Goal: Navigation & Orientation: Go to known website

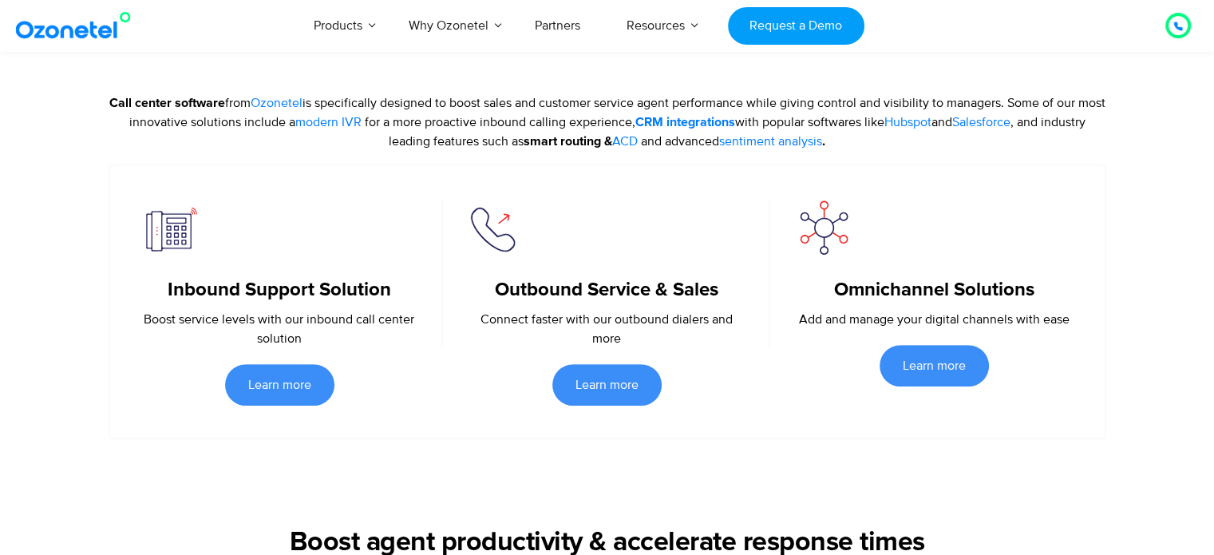
scroll to position [638, 0]
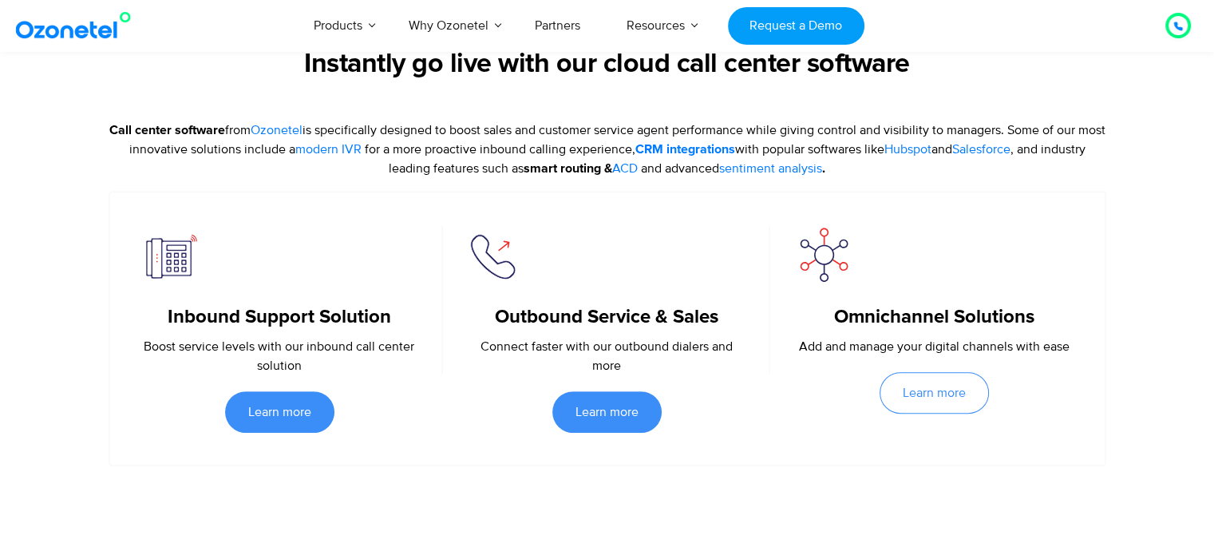
click at [922, 381] on link "Learn more" at bounding box center [933, 392] width 109 height 41
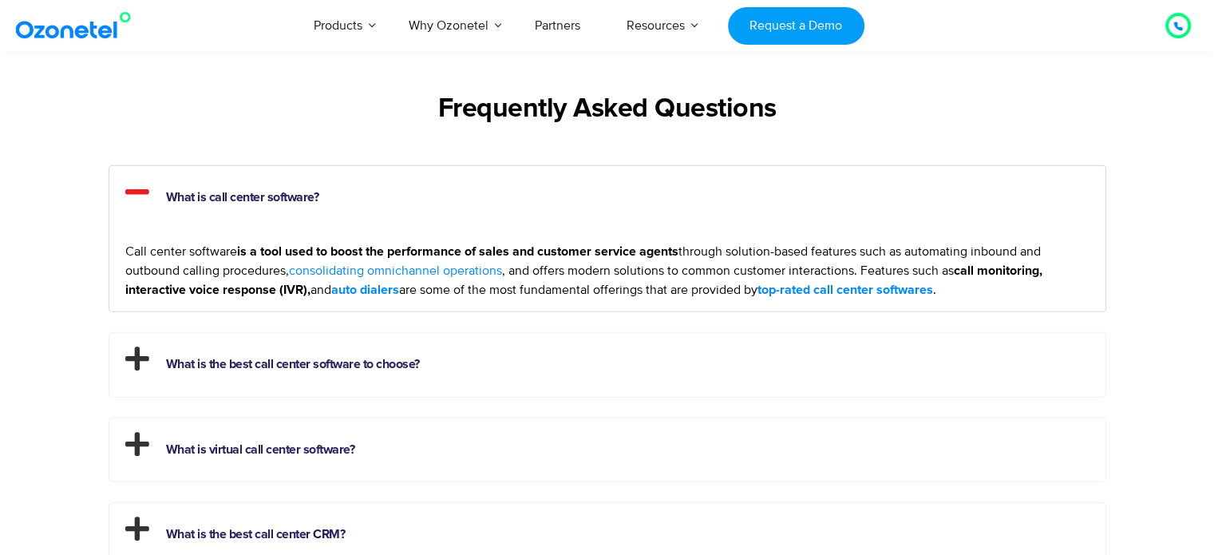
scroll to position [3989, 0]
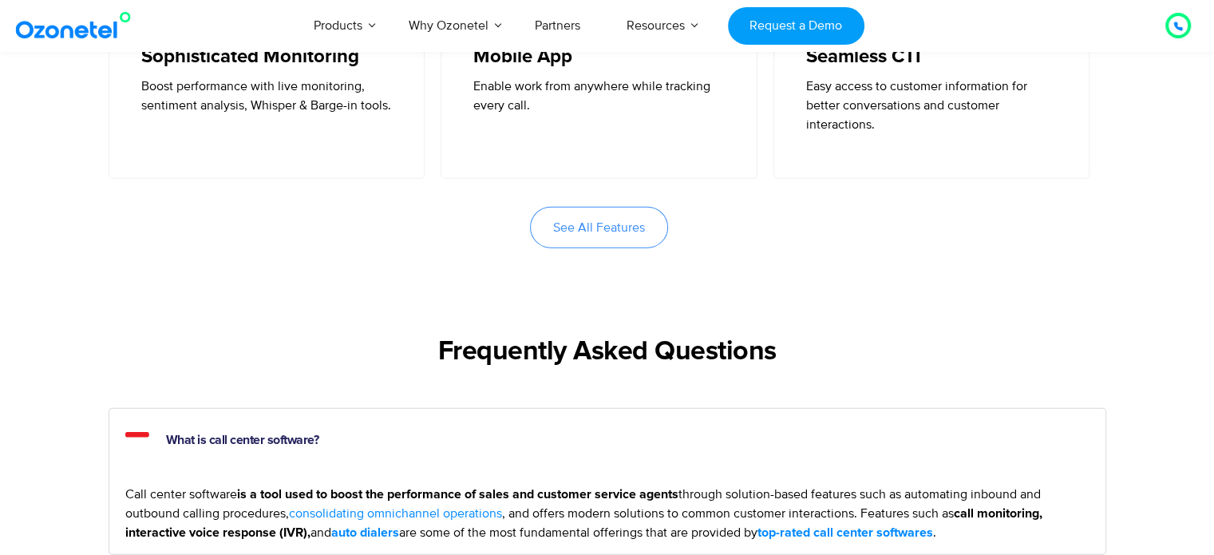
click at [69, 36] on img at bounding box center [76, 25] width 129 height 29
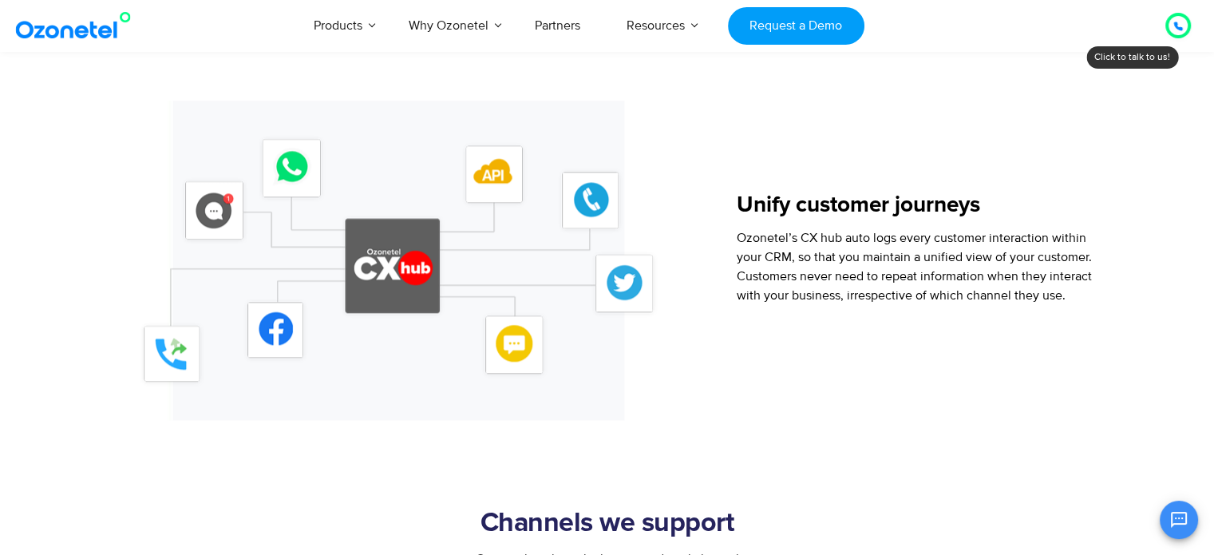
scroll to position [1995, 0]
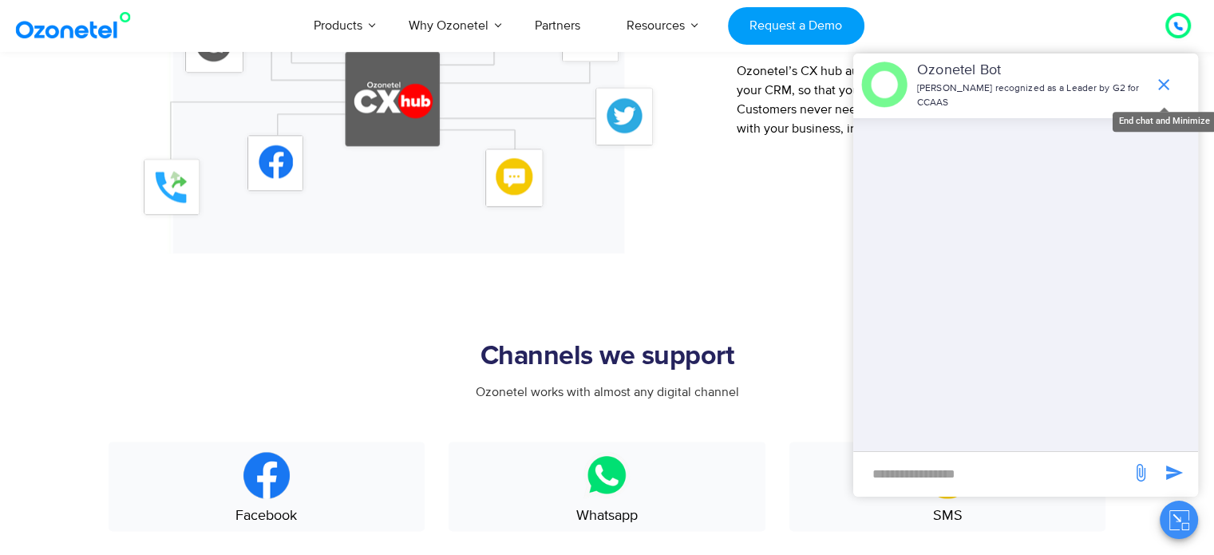
click at [1154, 84] on icon "end chat or minimize" at bounding box center [1163, 84] width 19 height 19
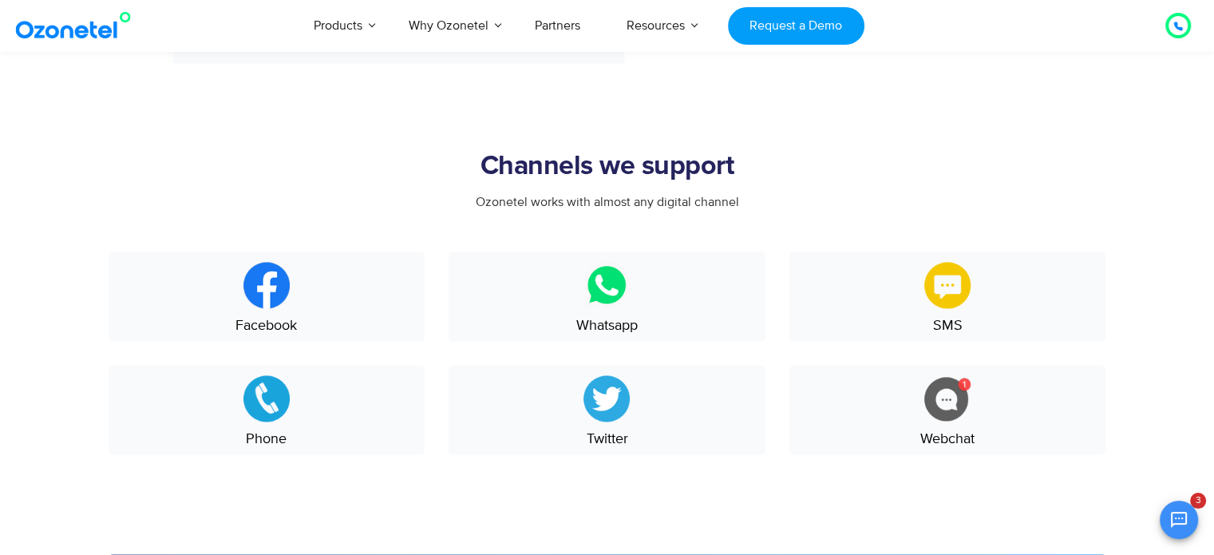
scroll to position [1915, 0]
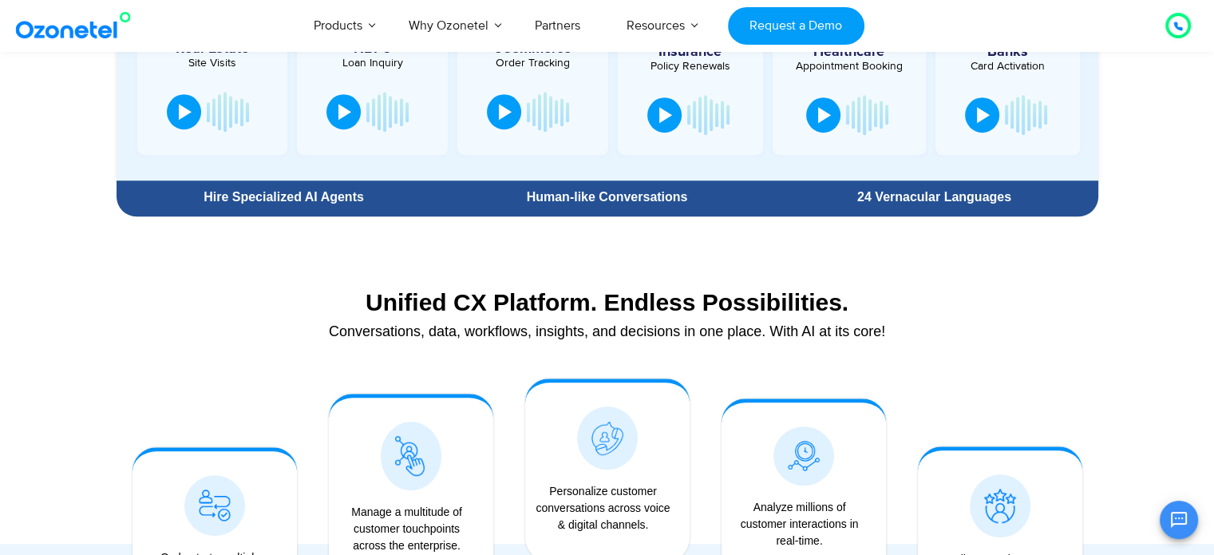
scroll to position [1436, 0]
